Goal: Task Accomplishment & Management: Manage account settings

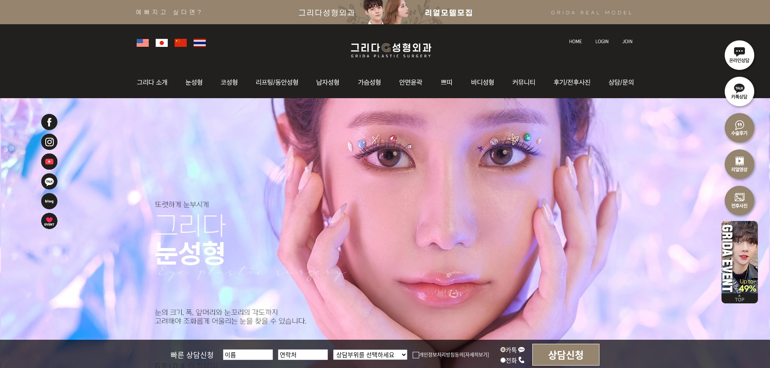
click at [602, 39] on img at bounding box center [602, 41] width 13 height 4
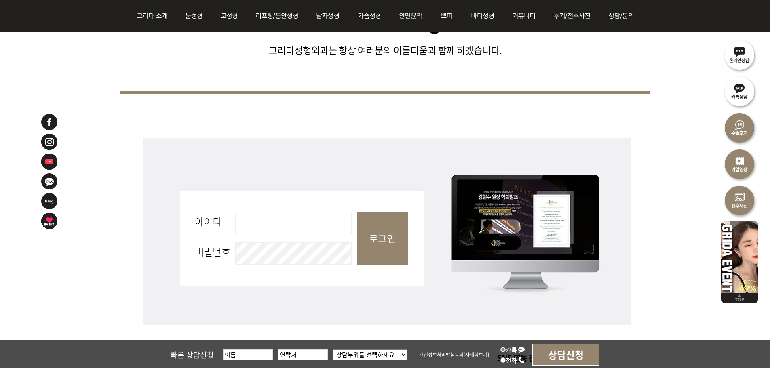
scroll to position [283, 0]
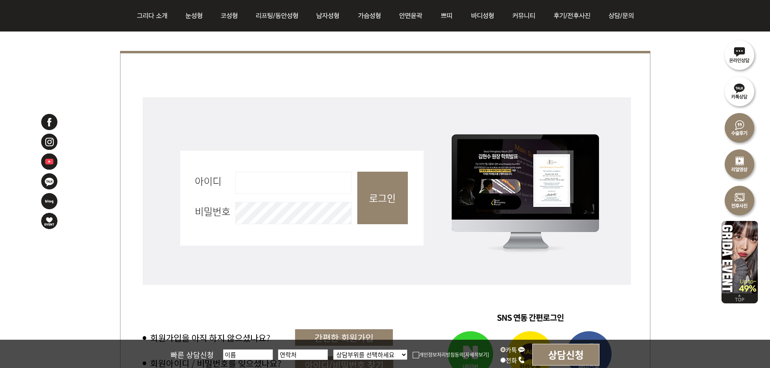
click at [273, 191] on input "아이디 필수" at bounding box center [293, 183] width 116 height 22
type input "admin"
click at [374, 200] on input "로그인" at bounding box center [382, 198] width 51 height 53
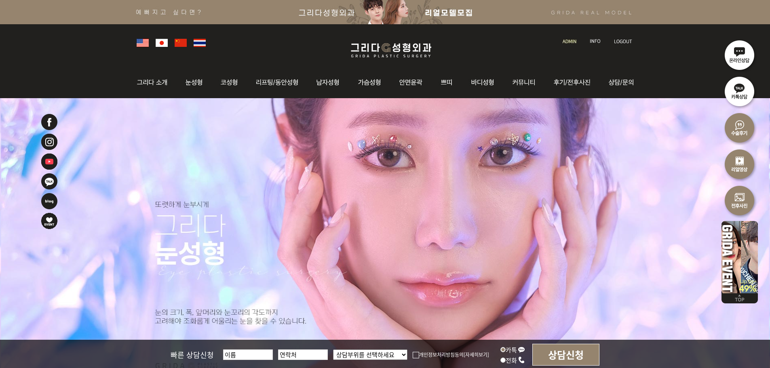
click at [565, 37] on link at bounding box center [570, 33] width 23 height 11
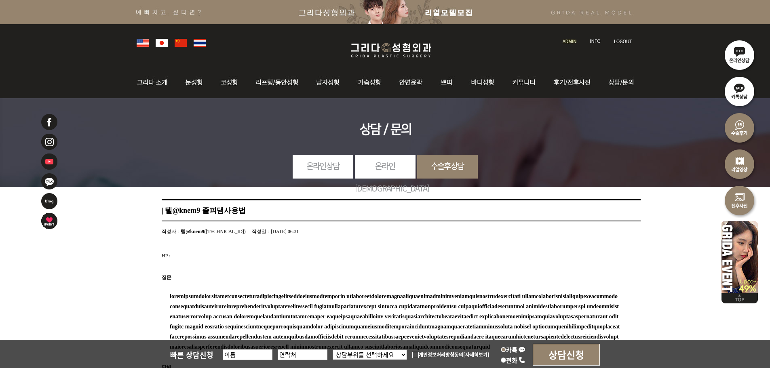
scroll to position [224, 0]
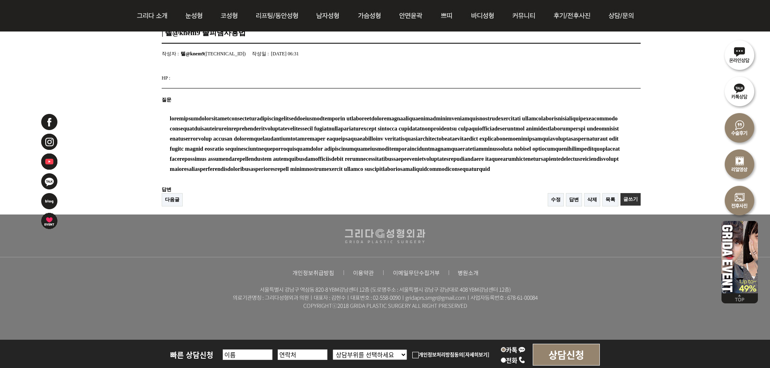
click at [594, 198] on link "삭제" at bounding box center [592, 199] width 16 height 13
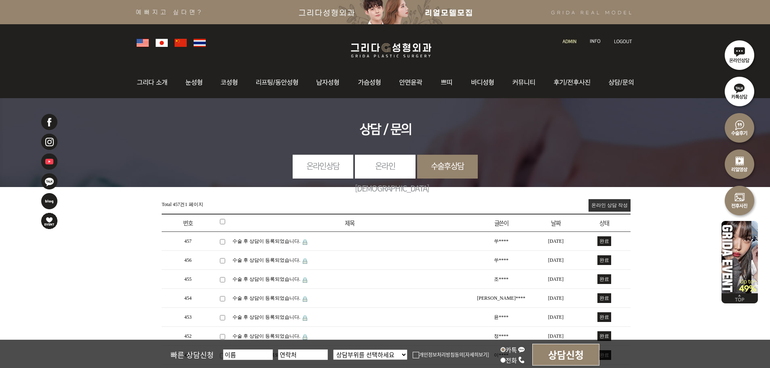
click at [568, 38] on link at bounding box center [570, 33] width 23 height 11
